Goal: Task Accomplishment & Management: Manage account settings

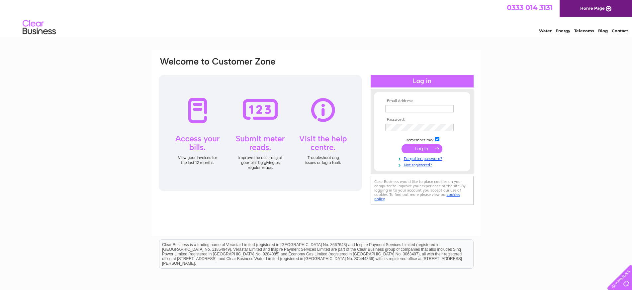
type input "info@taits.co.uk"
click at [414, 148] on input "submit" at bounding box center [422, 148] width 41 height 9
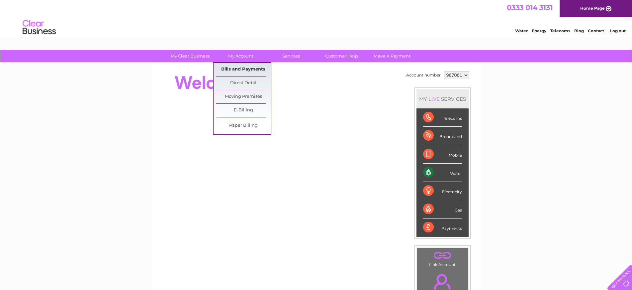
click at [237, 70] on link "Bills and Payments" at bounding box center [243, 69] width 55 height 13
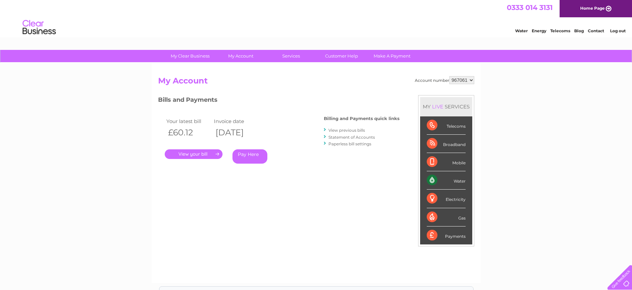
click at [188, 155] on link "." at bounding box center [194, 154] width 58 height 10
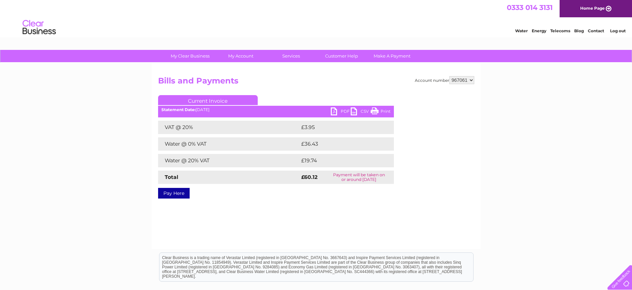
click at [384, 111] on link "Print" at bounding box center [381, 112] width 20 height 10
click at [343, 108] on link "PDF" at bounding box center [341, 112] width 20 height 10
